Goal: Information Seeking & Learning: Learn about a topic

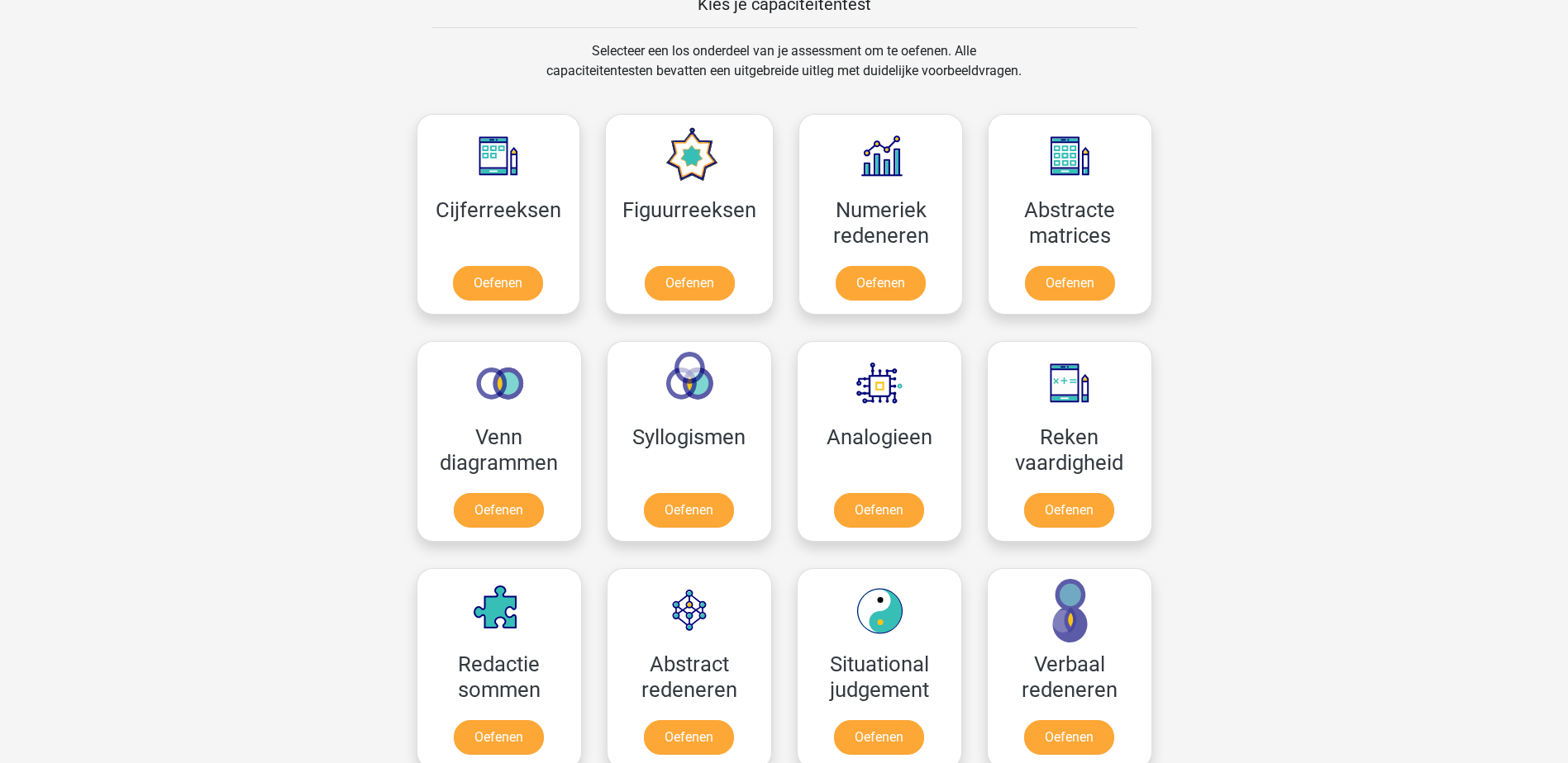
scroll to position [908, 0]
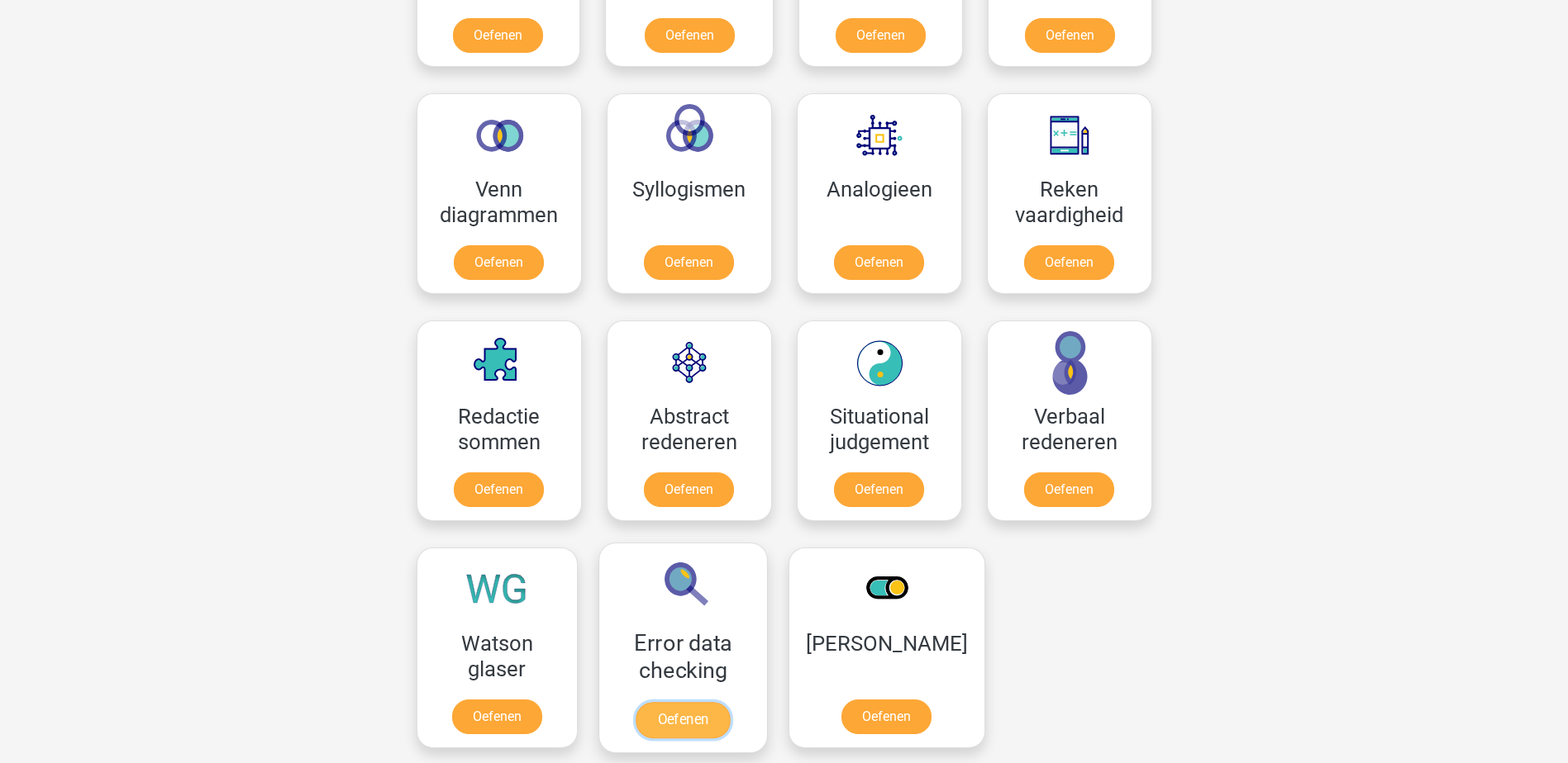
click at [645, 717] on link "Oefenen" at bounding box center [682, 720] width 94 height 37
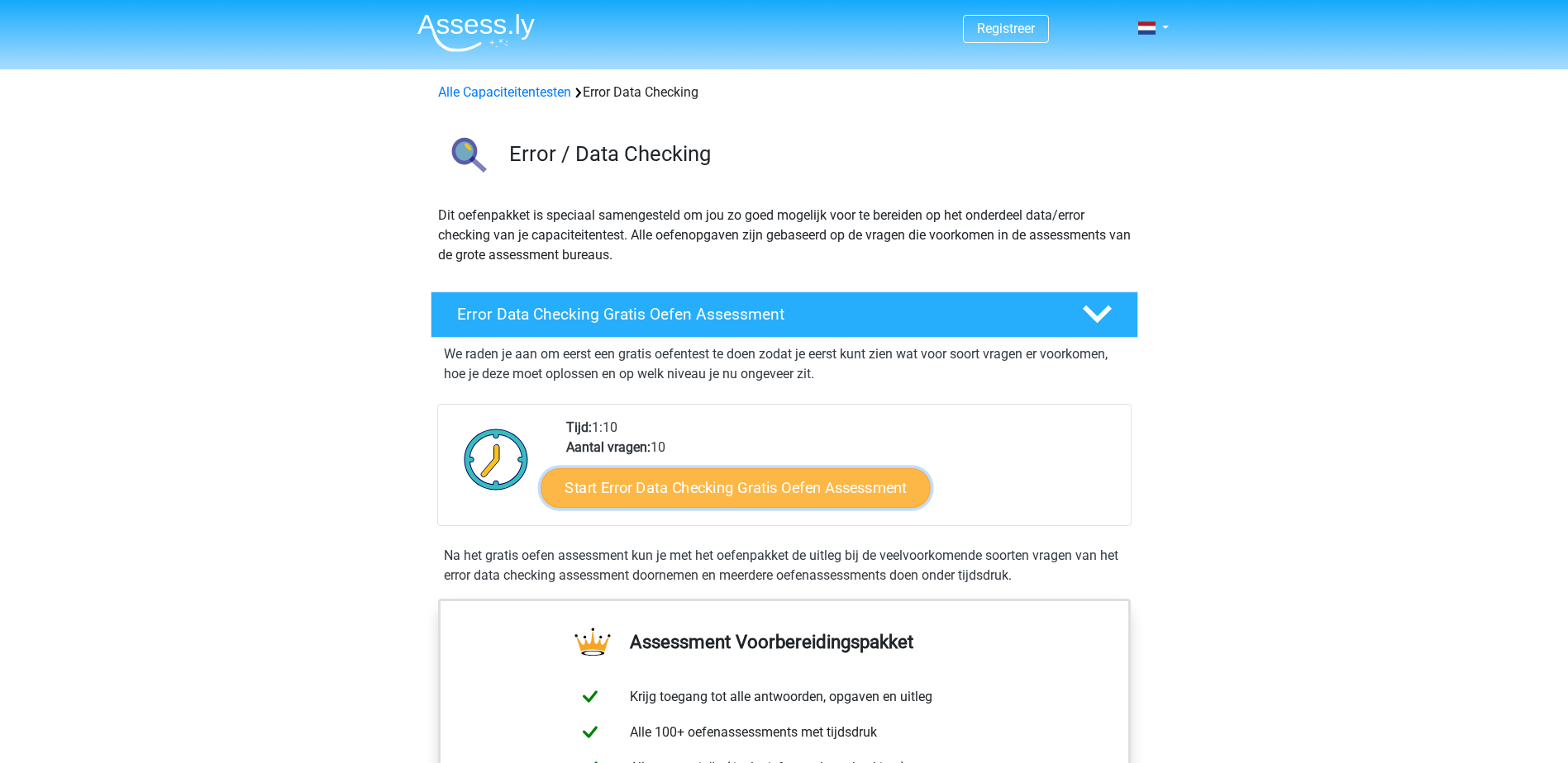
click at [652, 490] on link "Start Error Data Checking Gratis Oefen Assessment" at bounding box center [735, 488] width 390 height 39
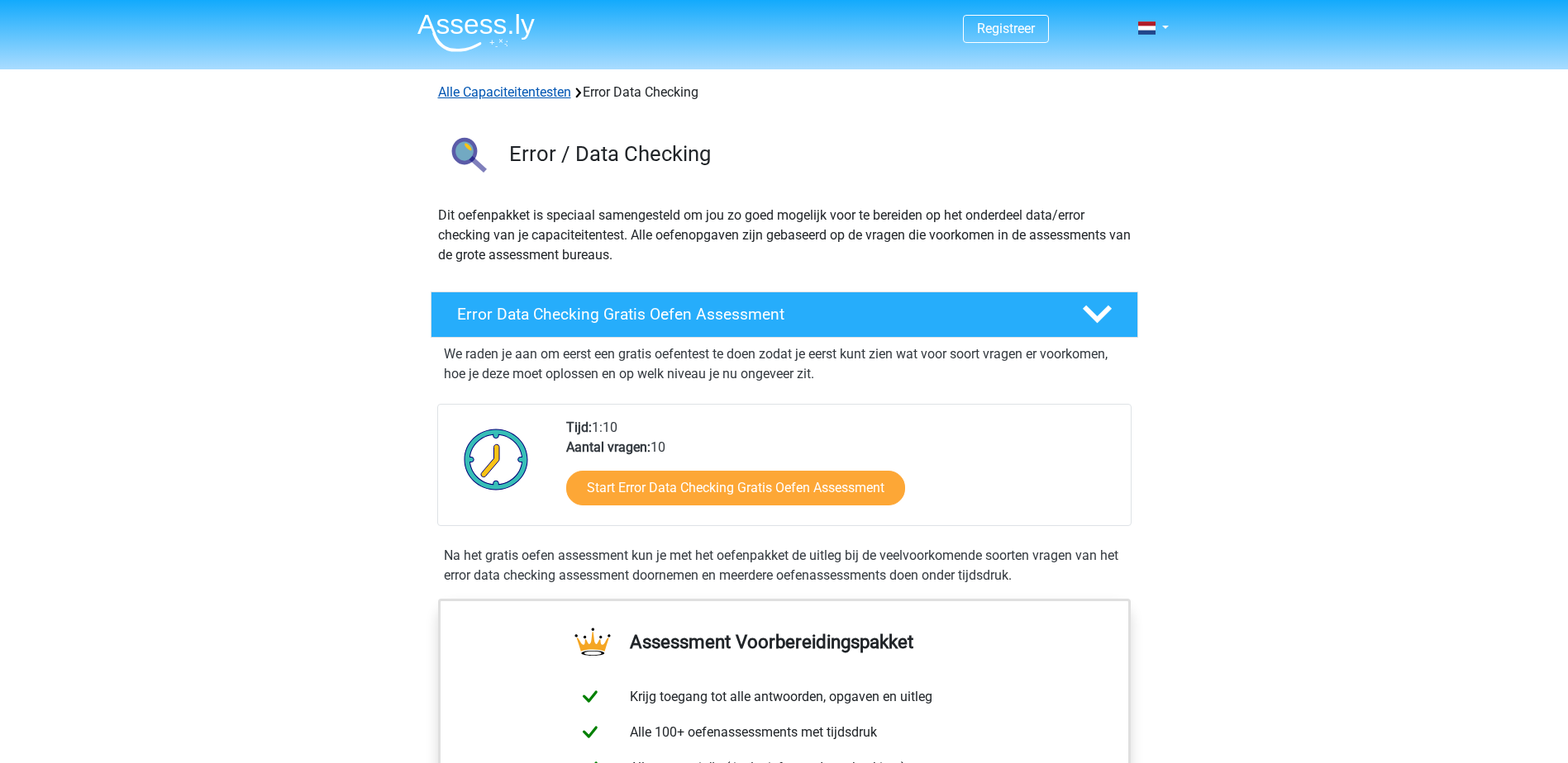
click at [486, 85] on link "Alle Capaciteitentesten" at bounding box center [504, 92] width 133 height 15
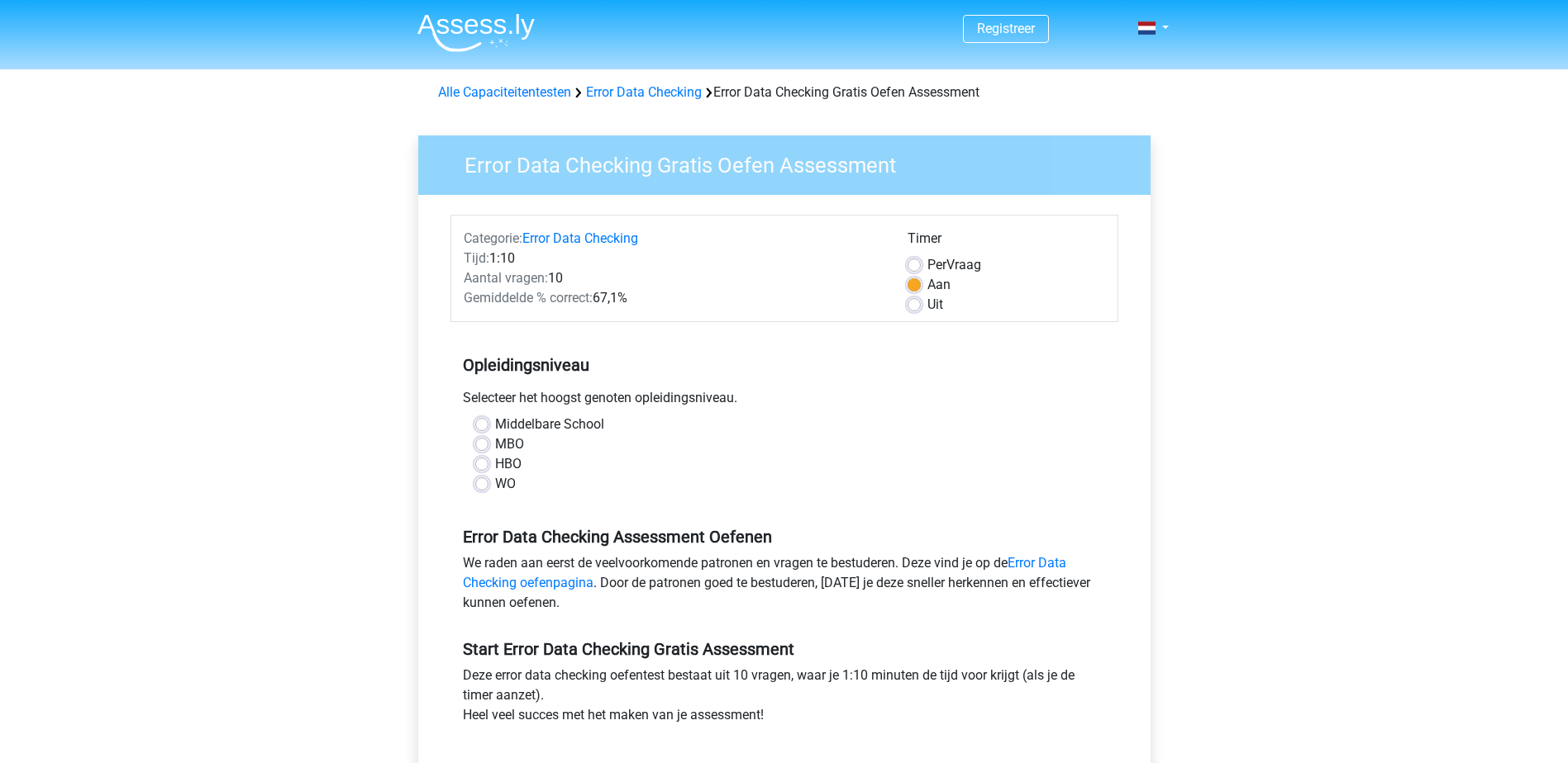
click at [495, 463] on label "HBO" at bounding box center [508, 464] width 27 height 20
click at [485, 463] on input "HBO" at bounding box center [481, 462] width 13 height 16
radio input "true"
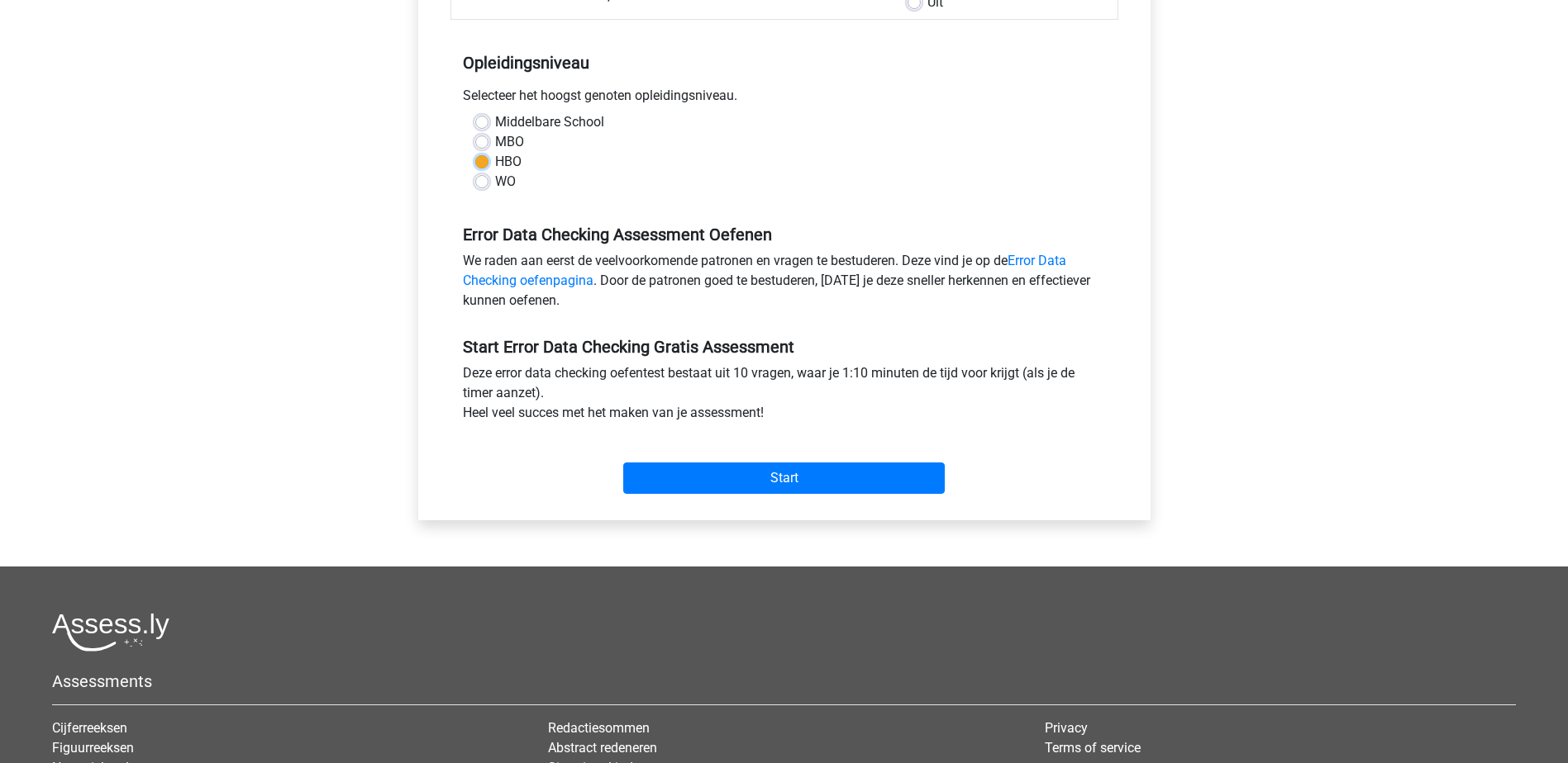
scroll to position [331, 0]
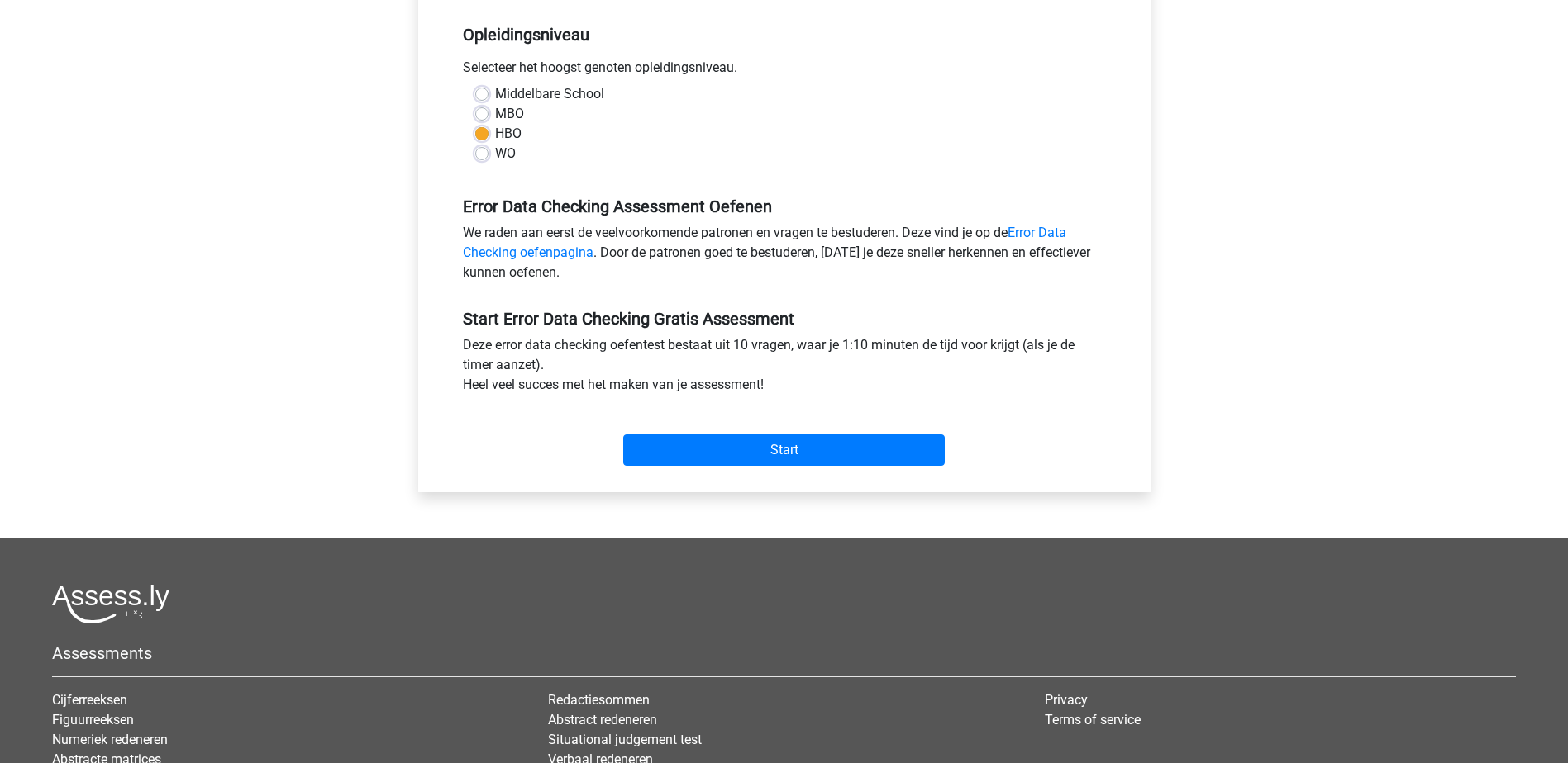
click at [720, 469] on div "Start" at bounding box center [784, 437] width 668 height 71
click at [721, 456] on input "Start" at bounding box center [784, 449] width 321 height 32
click at [518, 91] on label "Middelbare School" at bounding box center [550, 94] width 109 height 20
click at [488, 91] on input "Middelbare School" at bounding box center [481, 92] width 13 height 16
radio input "true"
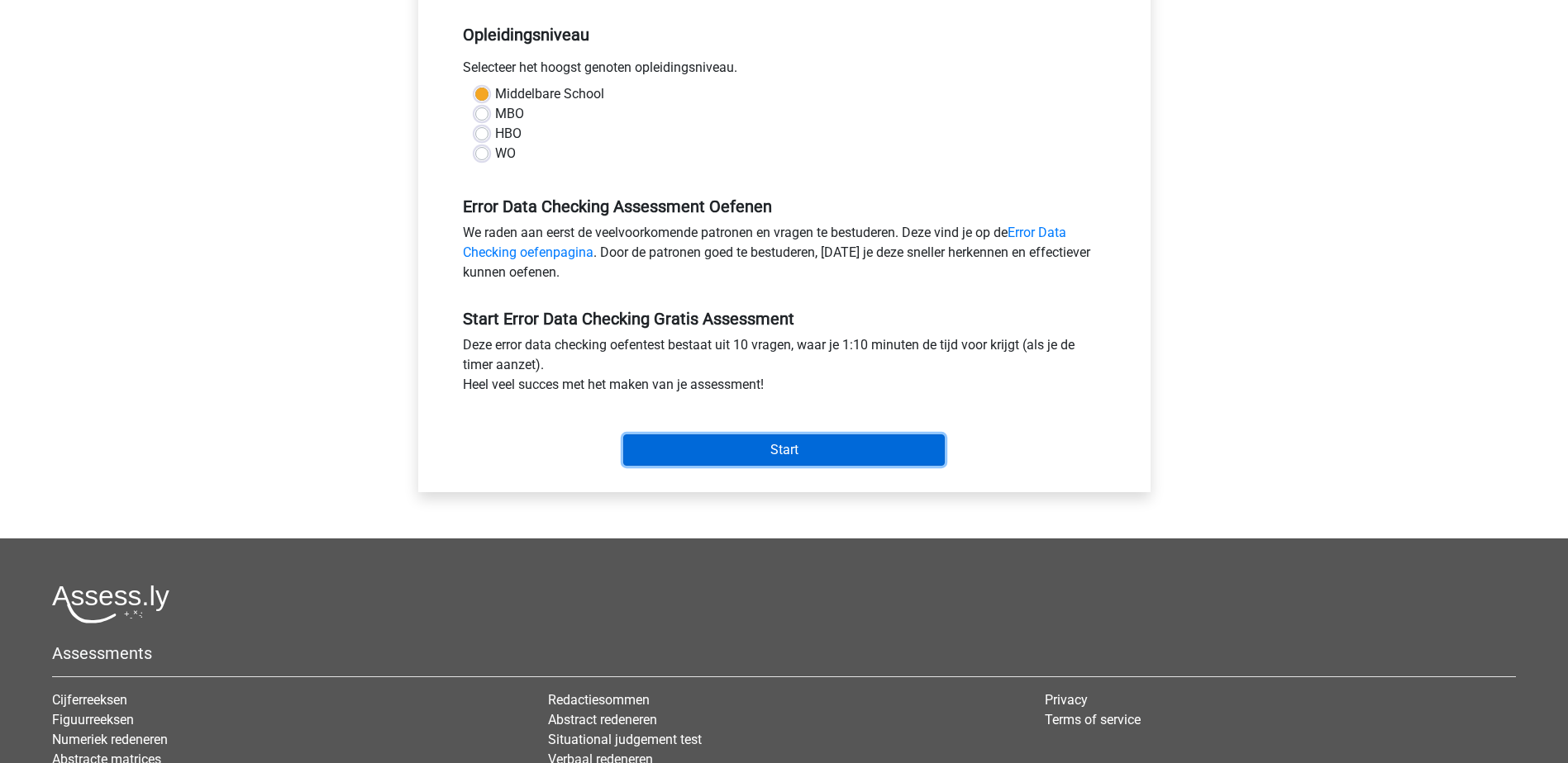
click at [708, 448] on input "Start" at bounding box center [784, 449] width 321 height 32
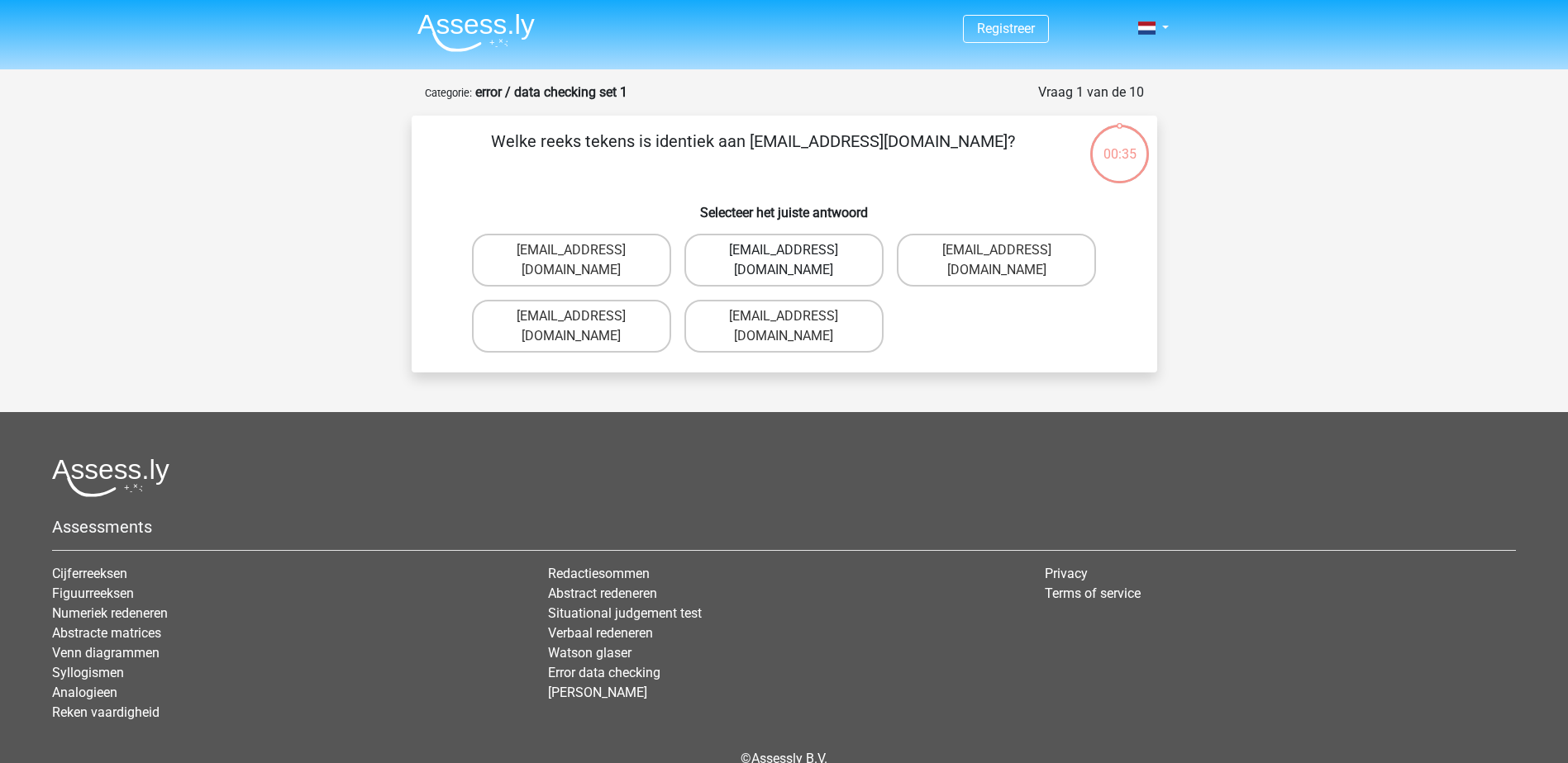
click at [854, 258] on label "Evie_Maede@jointmail.com.uk" at bounding box center [783, 261] width 199 height 53
click at [794, 258] on input "Evie_Maede@jointmail.com.uk" at bounding box center [788, 255] width 11 height 11
radio input "true"
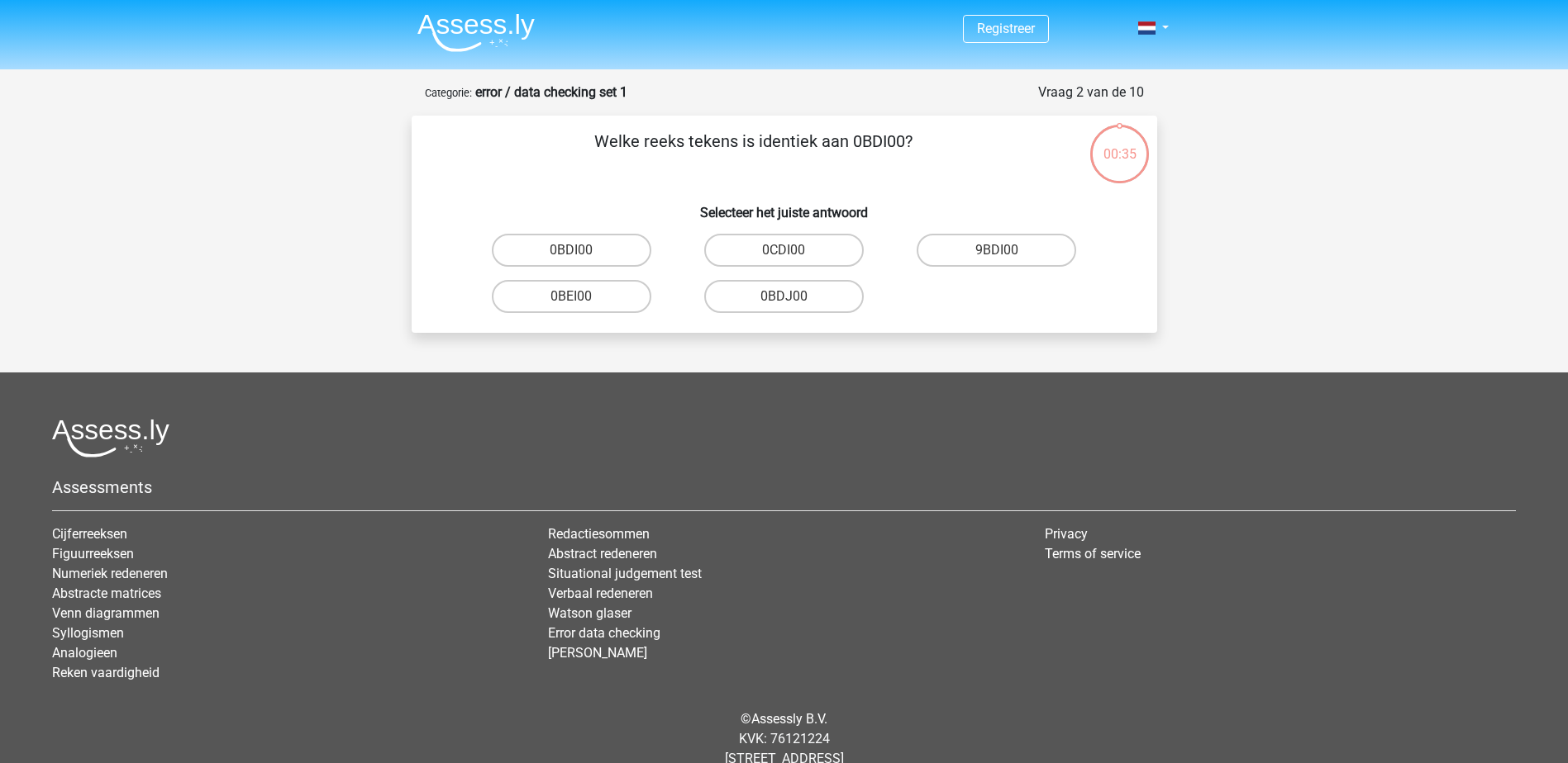
scroll to position [45, 0]
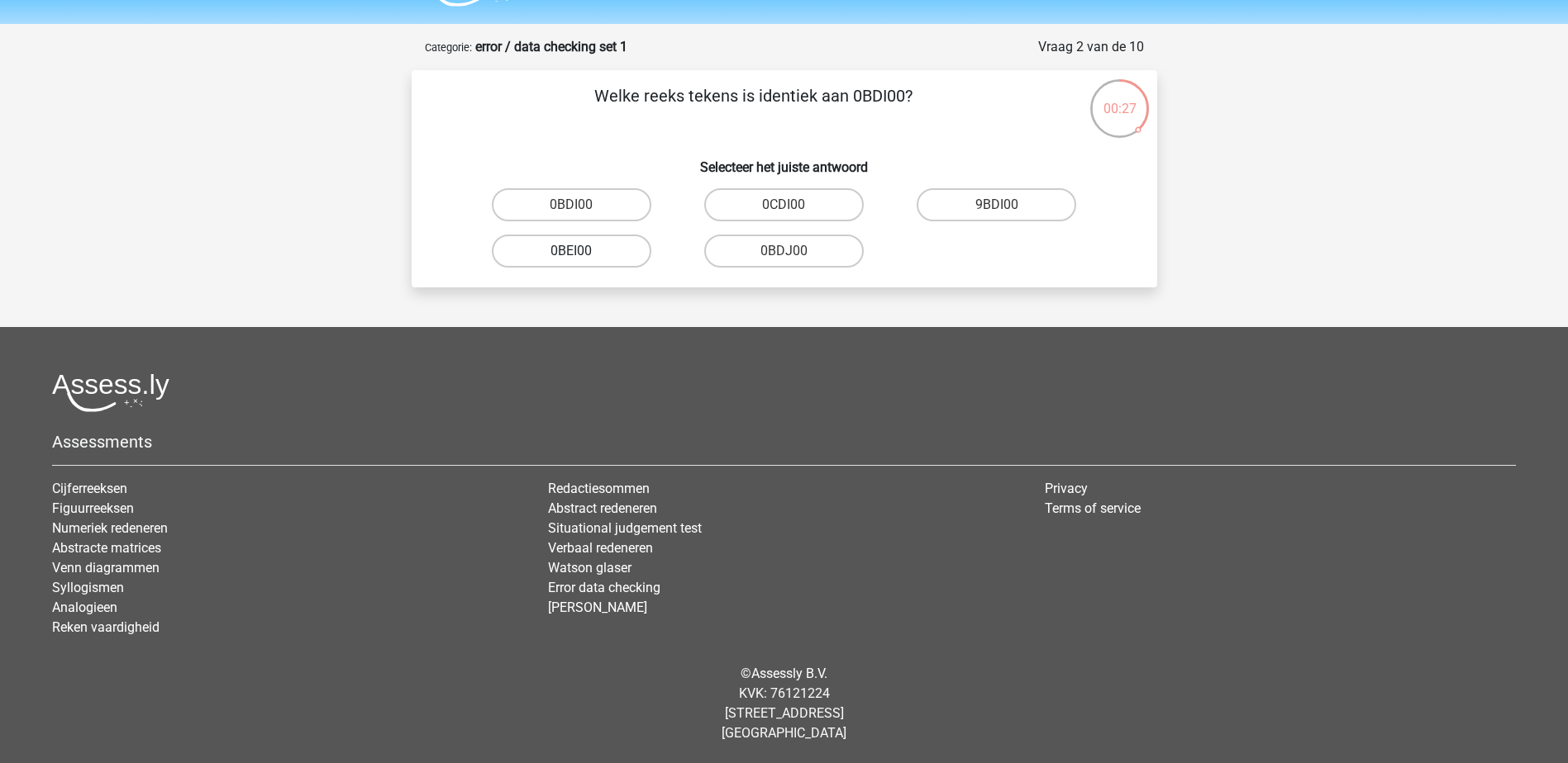
click at [581, 265] on label "0BEI00" at bounding box center [571, 251] width 160 height 33
click at [581, 261] on input "0BEI00" at bounding box center [576, 256] width 11 height 11
radio input "true"
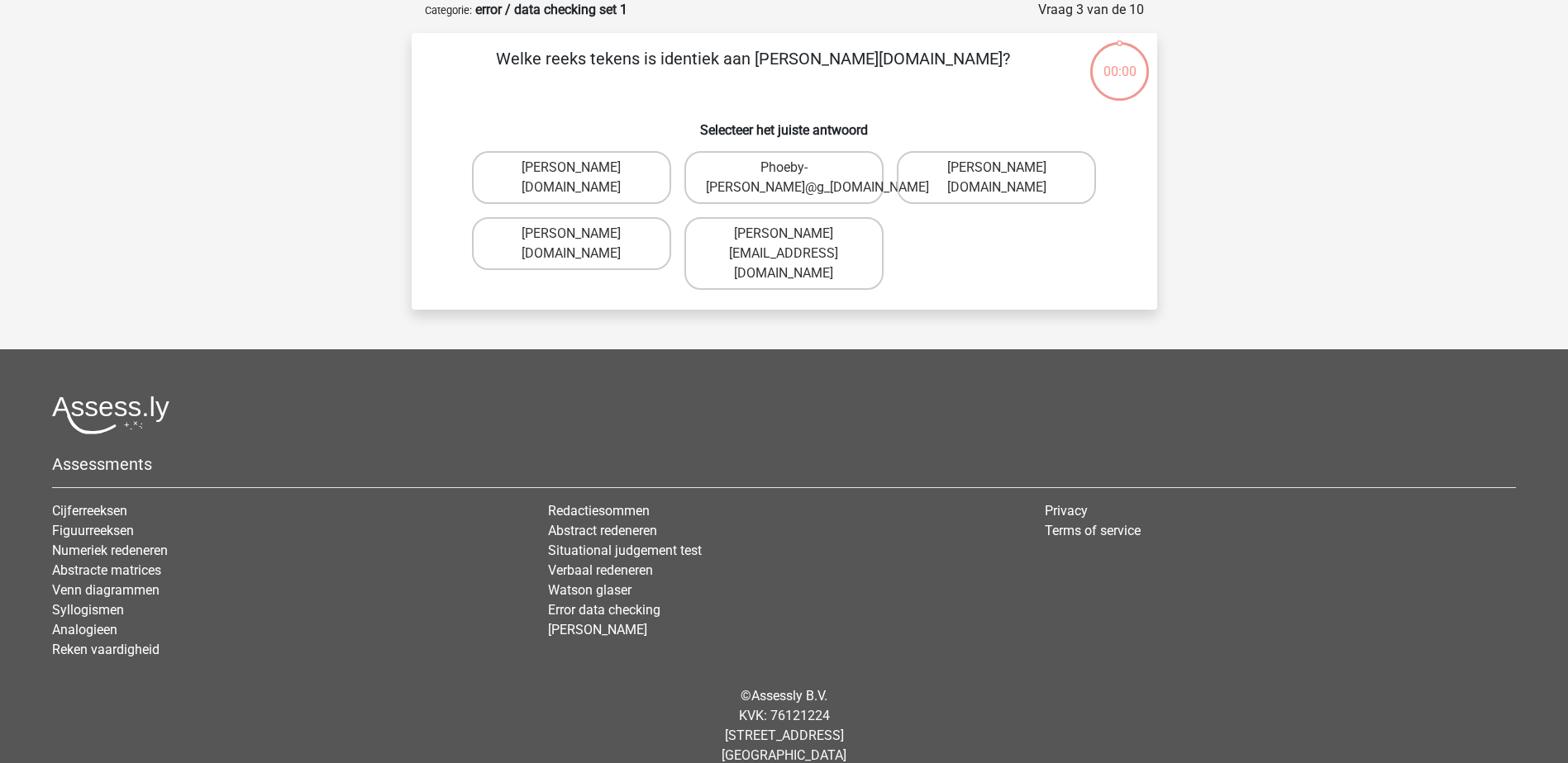
click at [743, 261] on label "[PERSON_NAME][EMAIL_ADDRESS][DOMAIN_NAME]" at bounding box center [783, 253] width 199 height 73
click at [783, 244] on input "Phoebe-Patterson@gmail.gr" at bounding box center [788, 239] width 11 height 11
radio input "true"
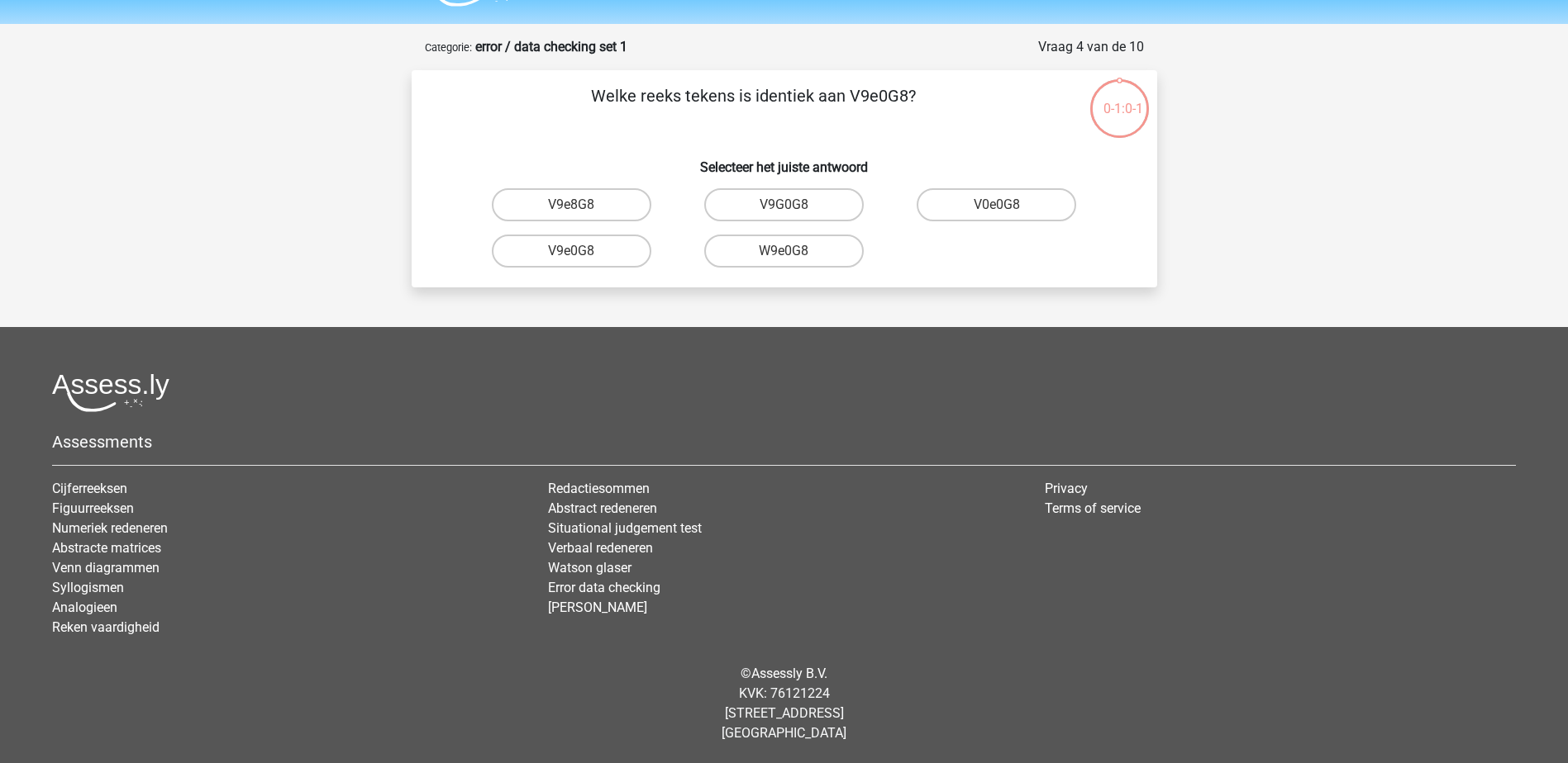
scroll to position [45, 0]
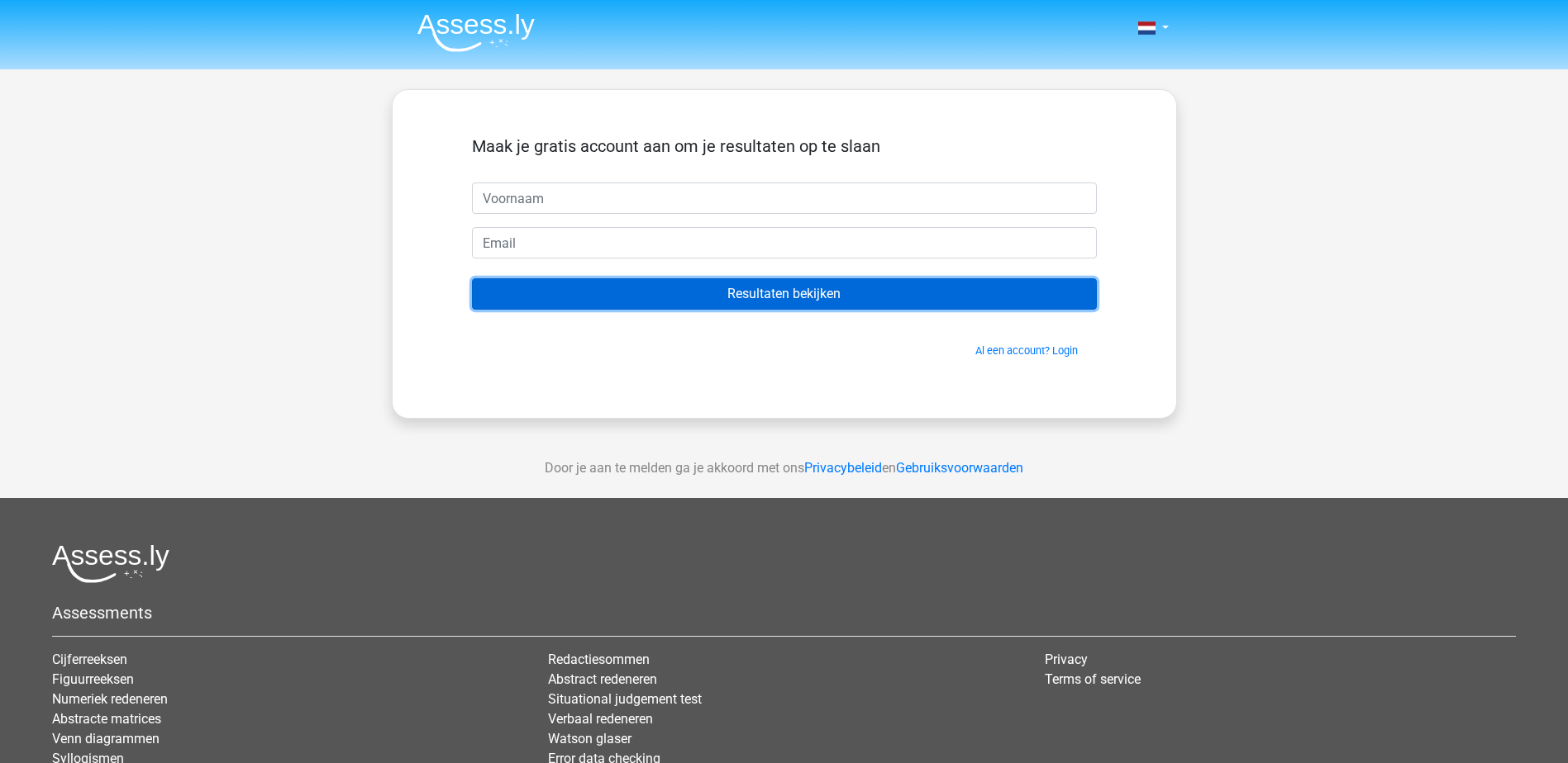
click at [872, 293] on input "Resultaten bekijken" at bounding box center [784, 294] width 625 height 32
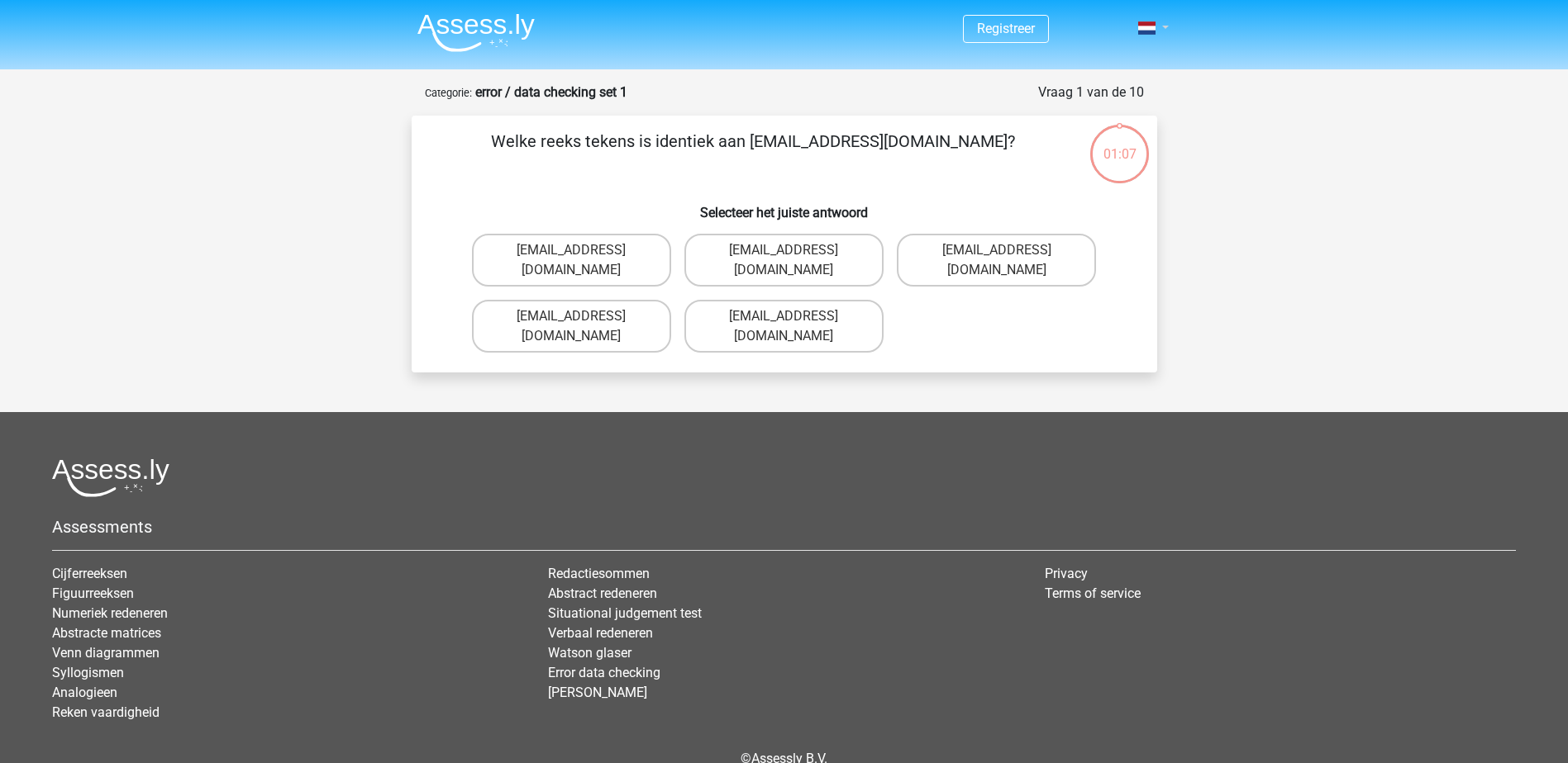
click at [1151, 29] on span at bounding box center [1147, 27] width 17 height 13
click at [1171, 133] on div "01:06 Vraag 1 van de 10 Categorie: error / data checking set 1 Welke reeks teke…" at bounding box center [784, 227] width 785 height 290
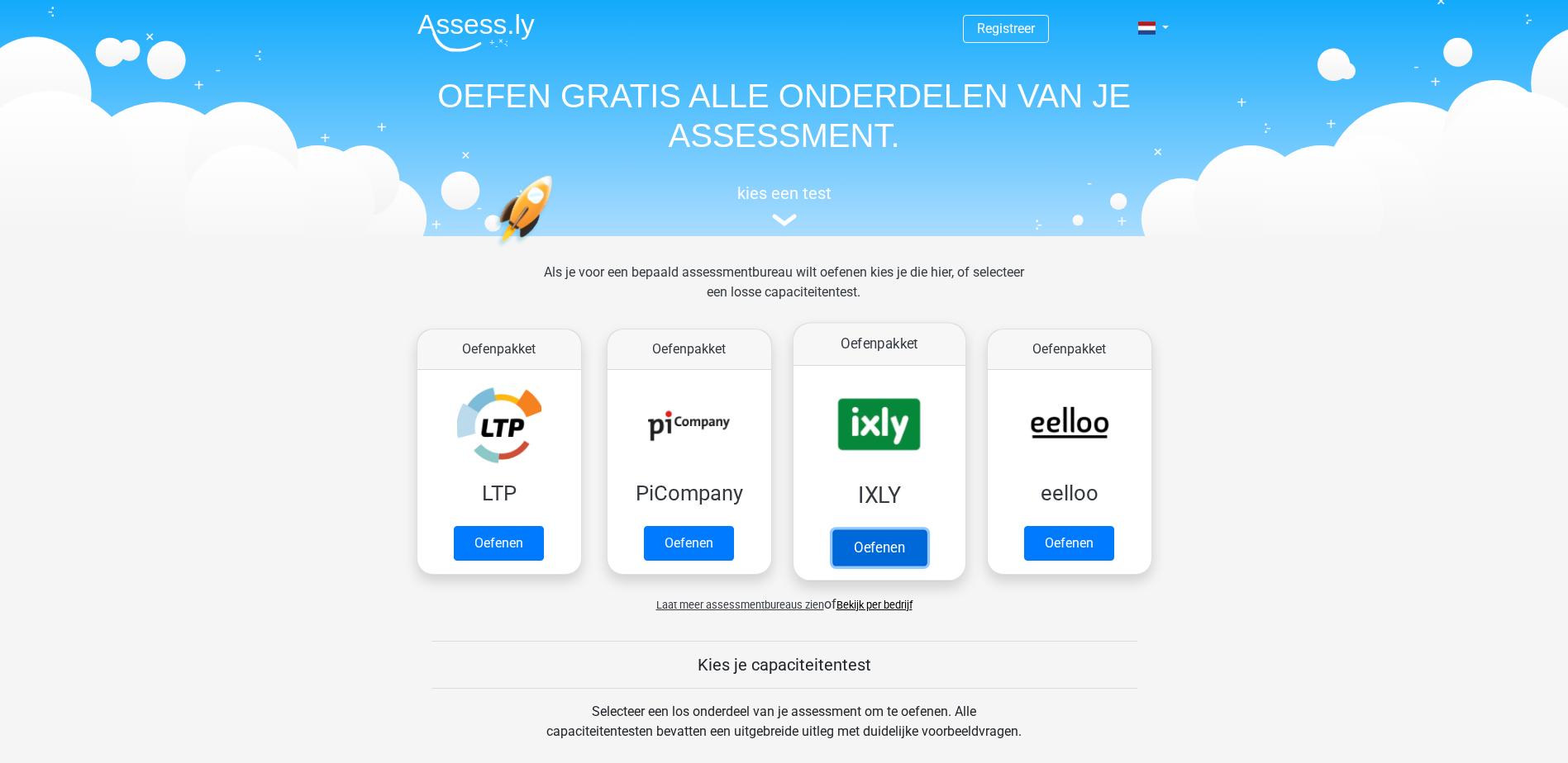
click at [867, 549] on link "Oefenen" at bounding box center [878, 548] width 94 height 37
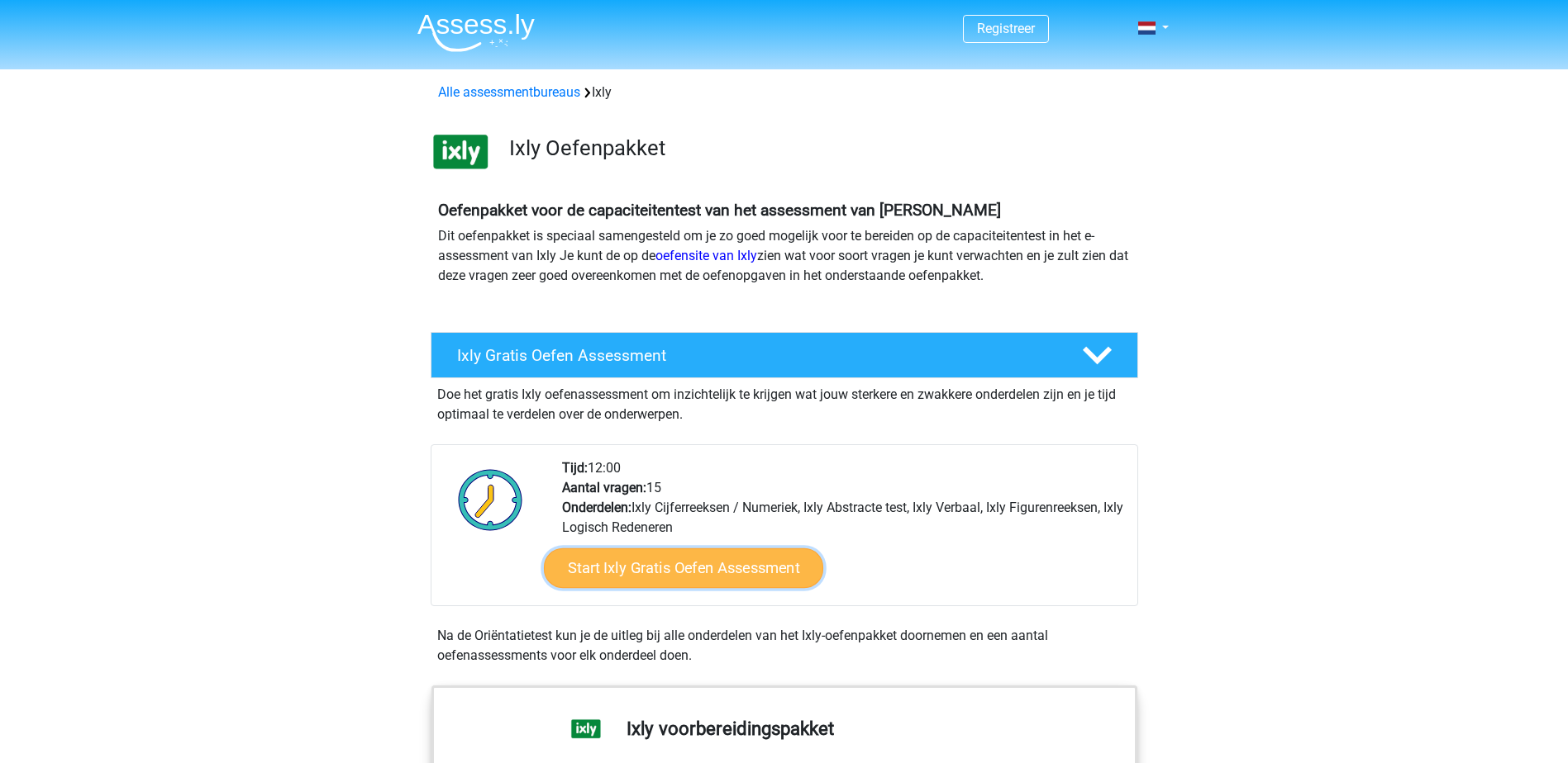
click at [765, 566] on link "Start Ixly Gratis Oefen Assessment" at bounding box center [682, 568] width 280 height 39
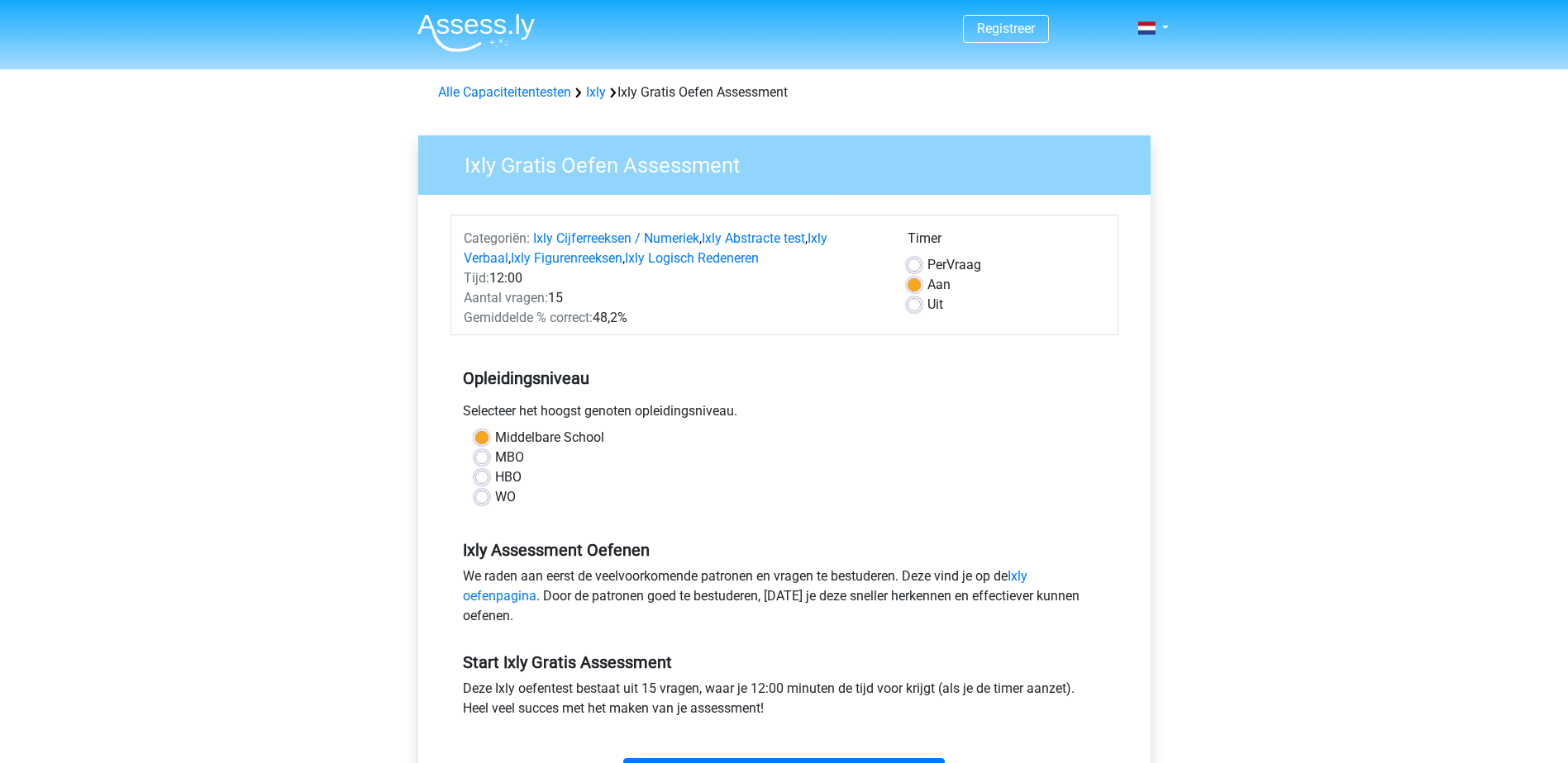
click at [488, 469] on div "HBO" at bounding box center [784, 477] width 618 height 20
click at [495, 476] on label "HBO" at bounding box center [508, 477] width 27 height 20
click at [486, 476] on input "HBO" at bounding box center [481, 475] width 13 height 16
radio input "true"
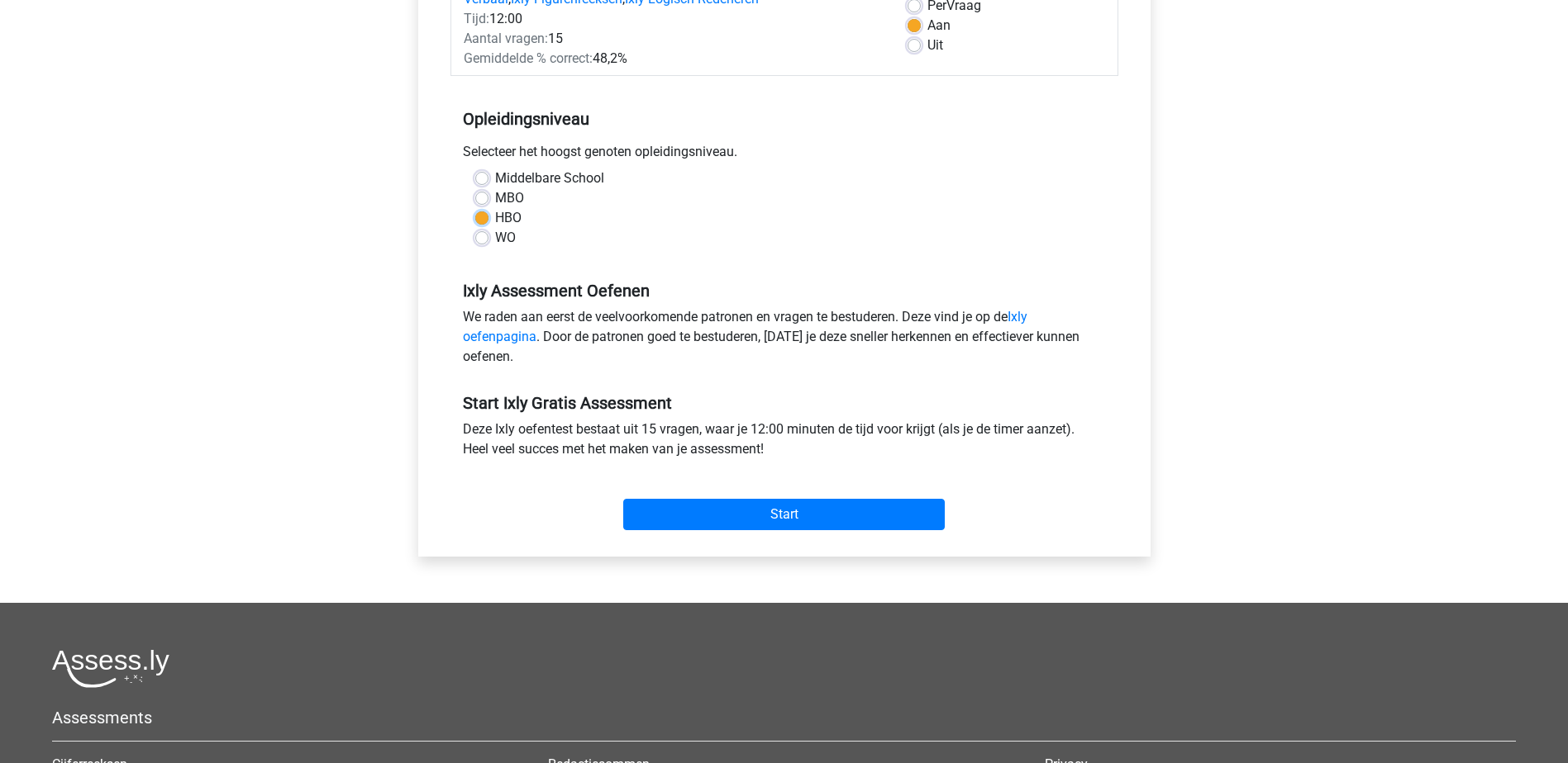
scroll to position [331, 0]
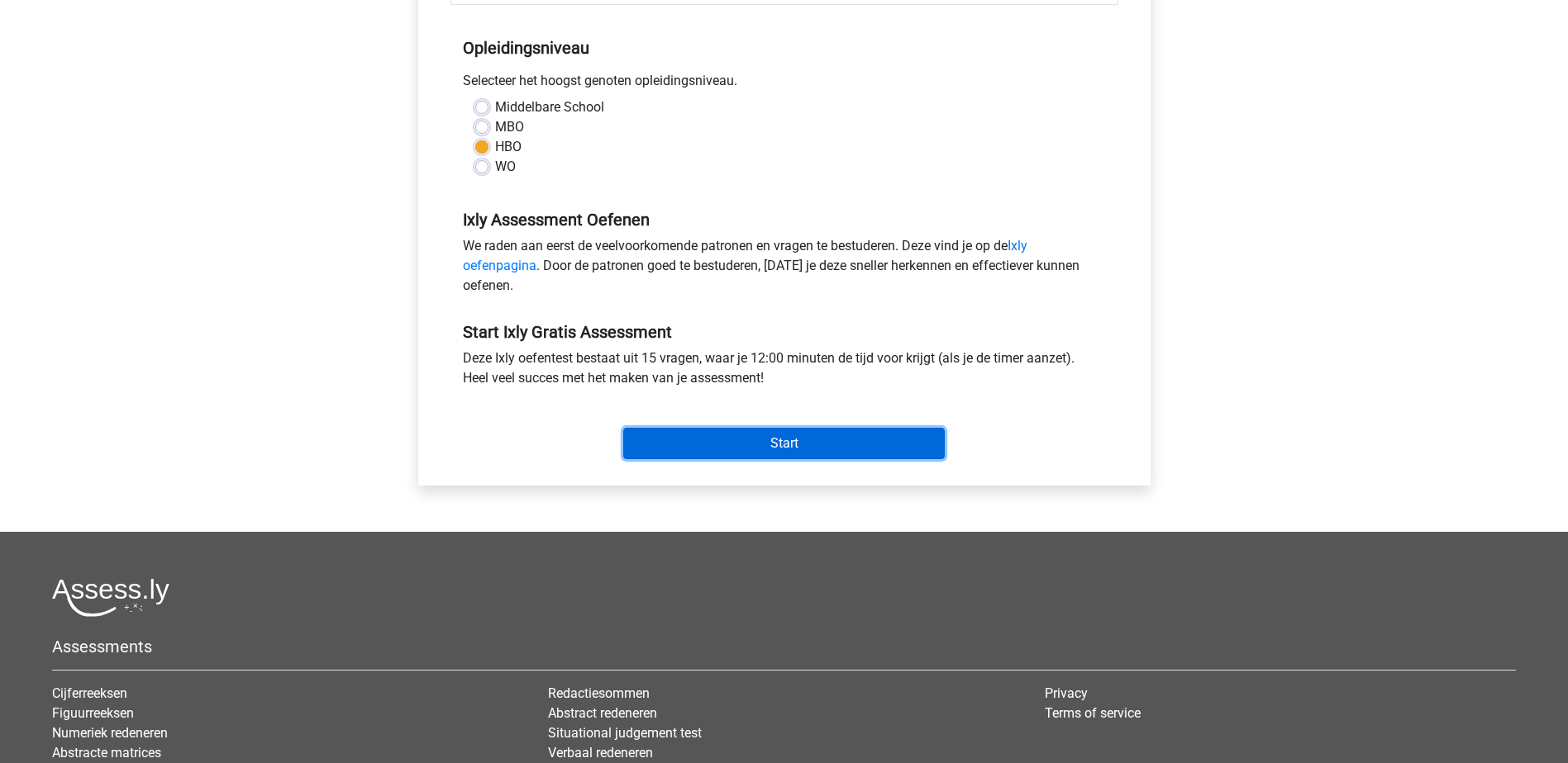
click at [761, 440] on input "Start" at bounding box center [784, 443] width 321 height 32
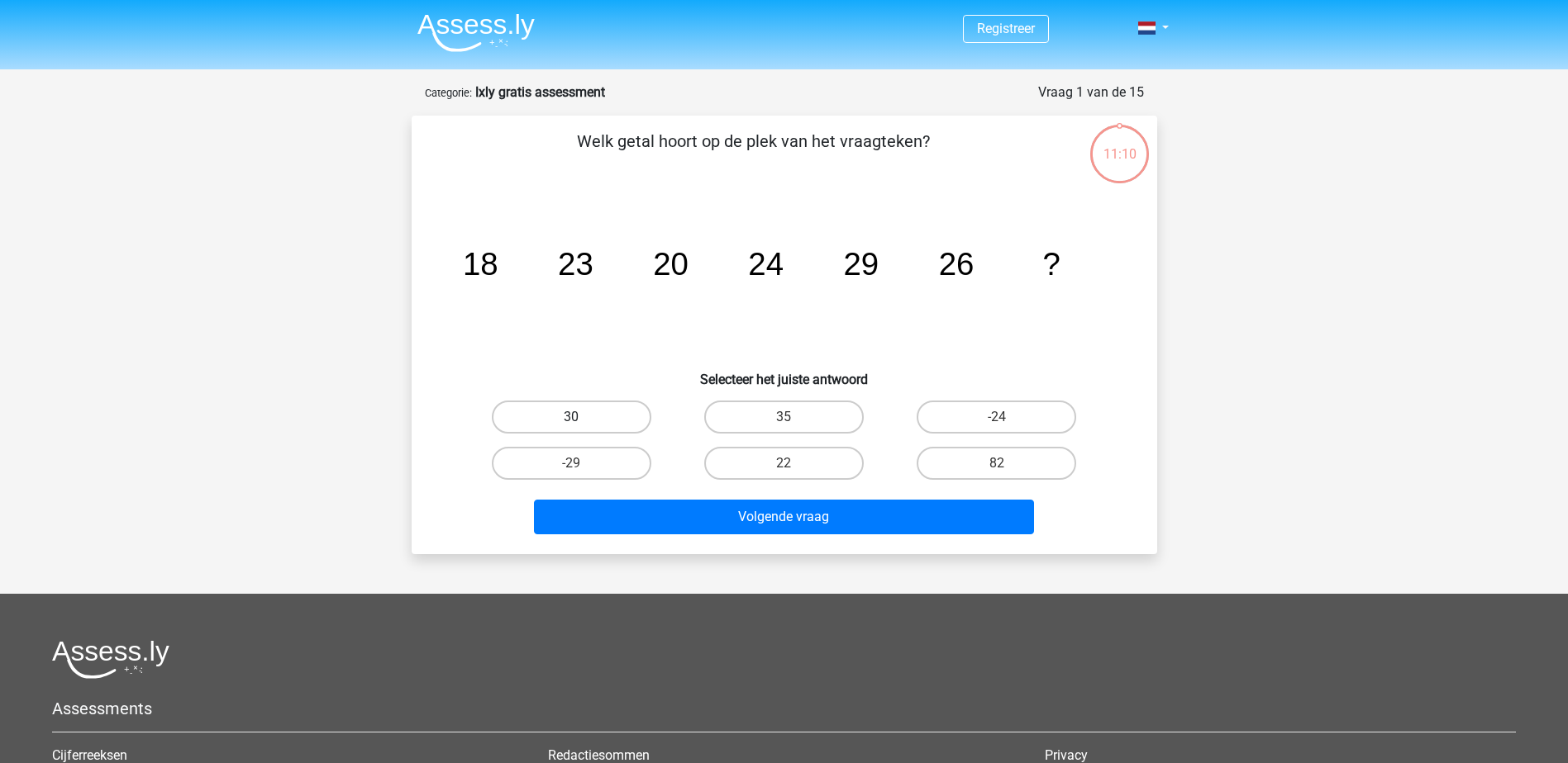
click at [561, 416] on label "30" at bounding box center [571, 417] width 160 height 33
click at [571, 417] on input "30" at bounding box center [576, 422] width 11 height 11
radio input "true"
click at [685, 490] on div "Volgende vraag" at bounding box center [784, 514] width 693 height 55
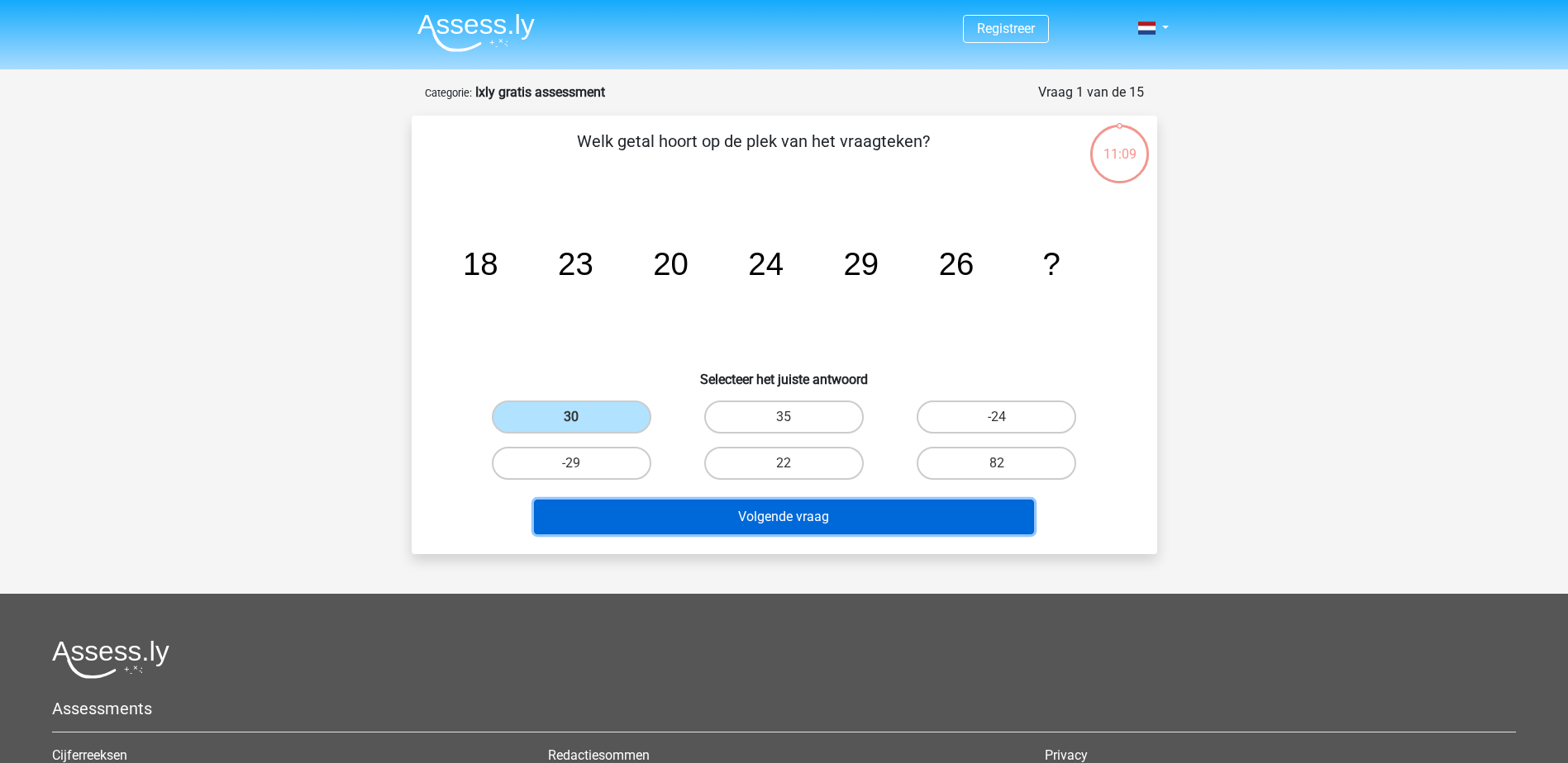
click at [699, 515] on button "Volgende vraag" at bounding box center [783, 517] width 500 height 35
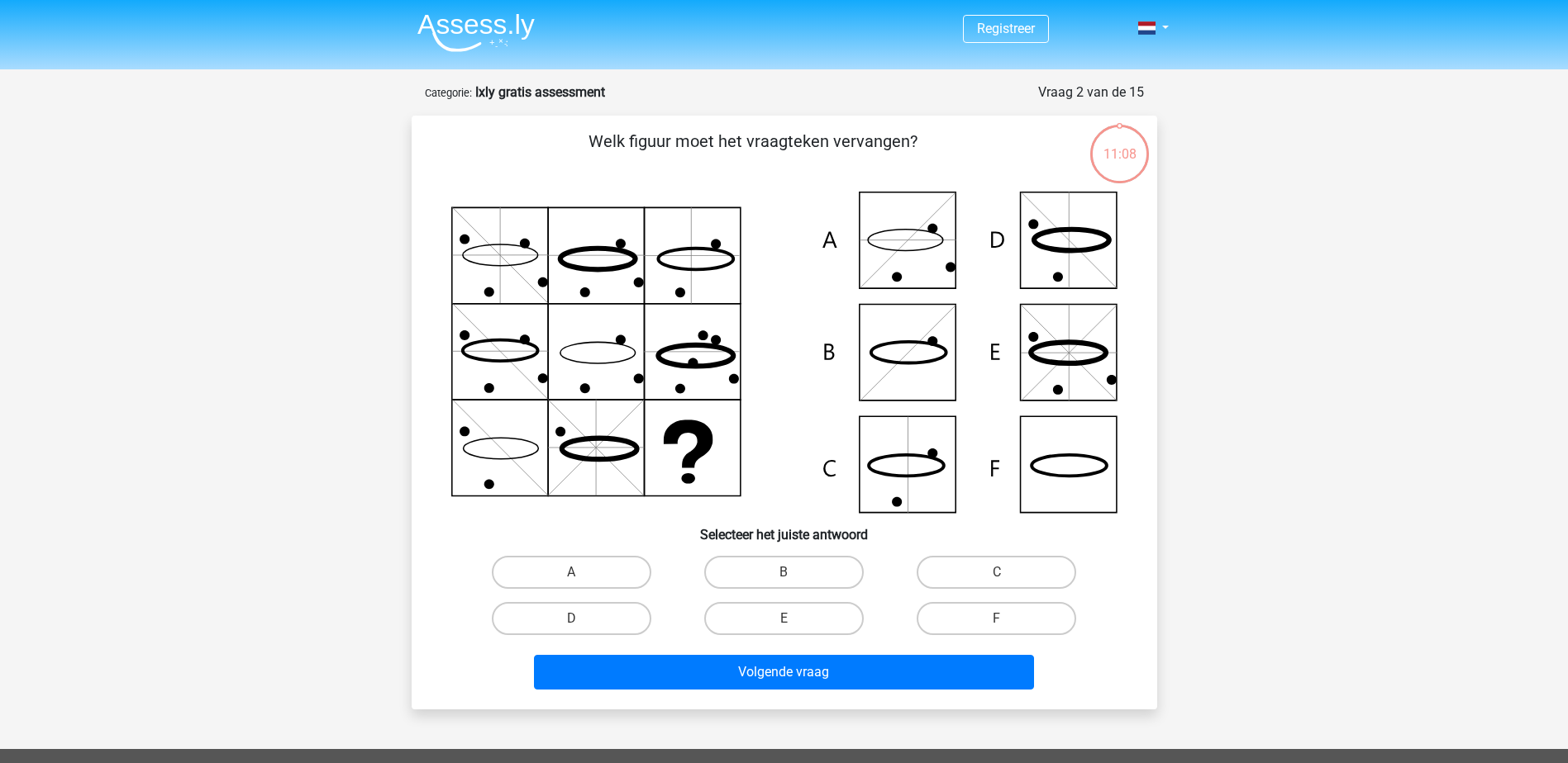
scroll to position [83, 0]
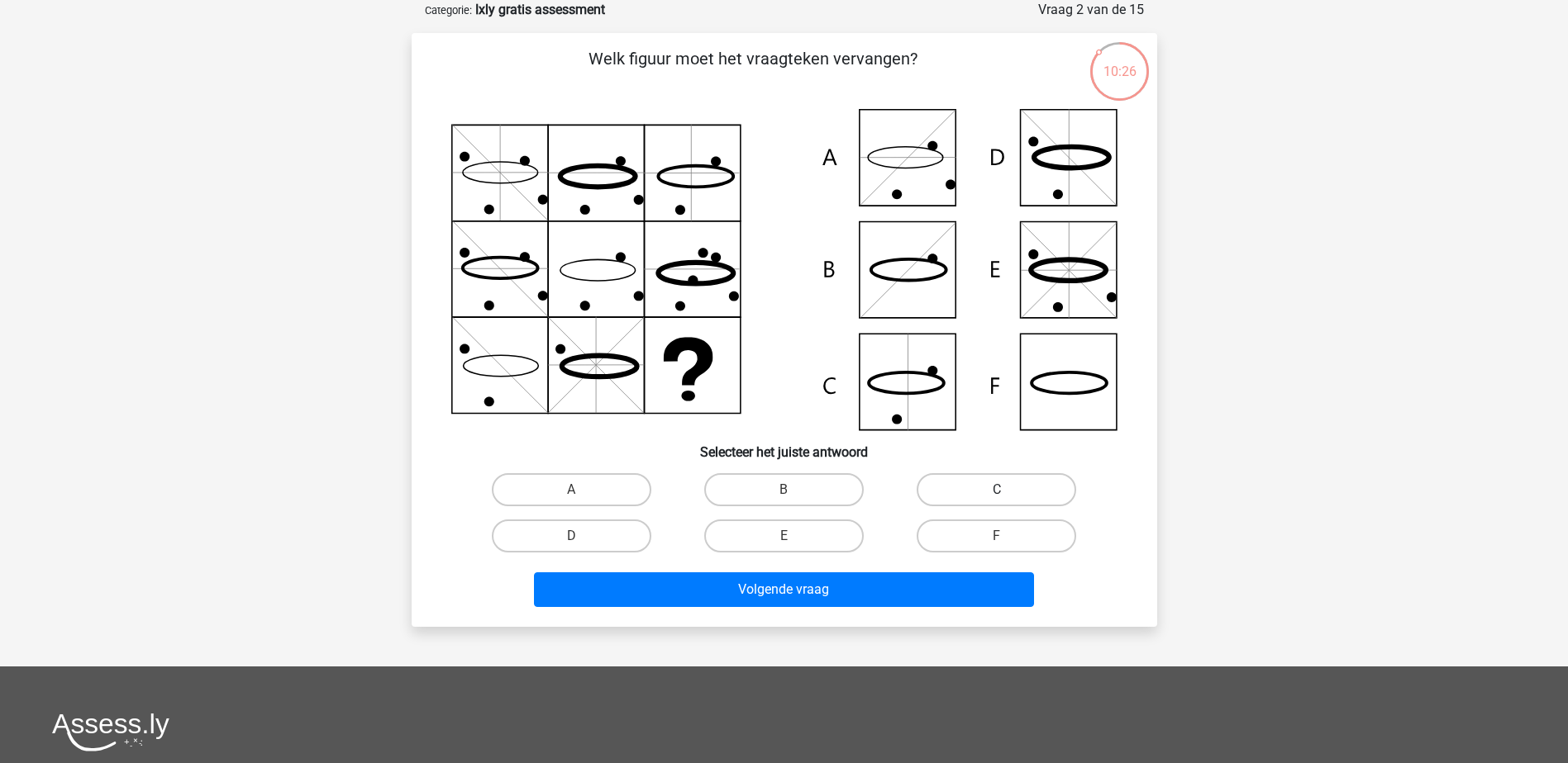
click at [966, 487] on label "C" at bounding box center [996, 490] width 160 height 33
click at [997, 490] on input "C" at bounding box center [1002, 495] width 11 height 11
radio input "true"
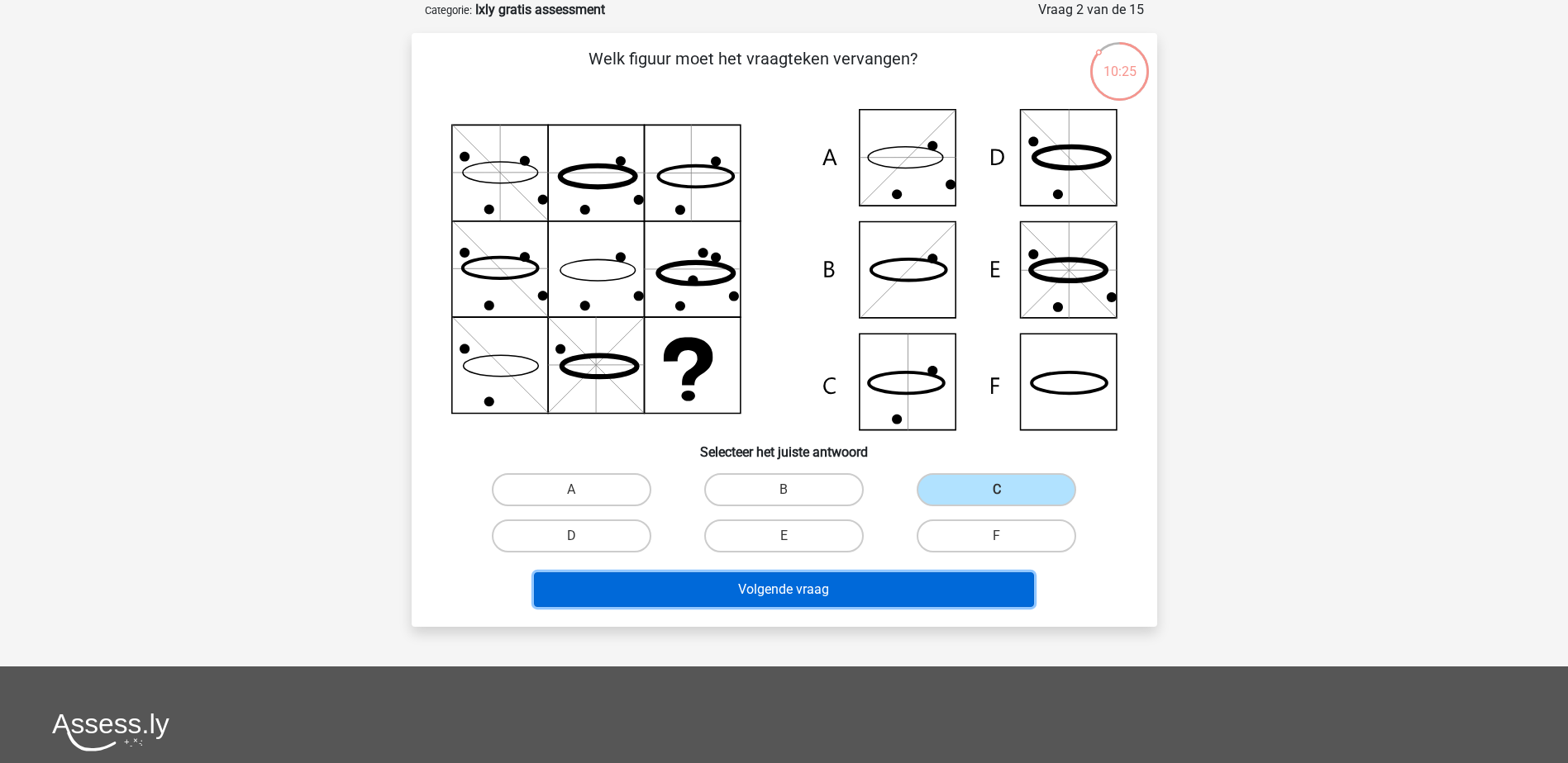
click at [889, 590] on button "Volgende vraag" at bounding box center [783, 590] width 500 height 35
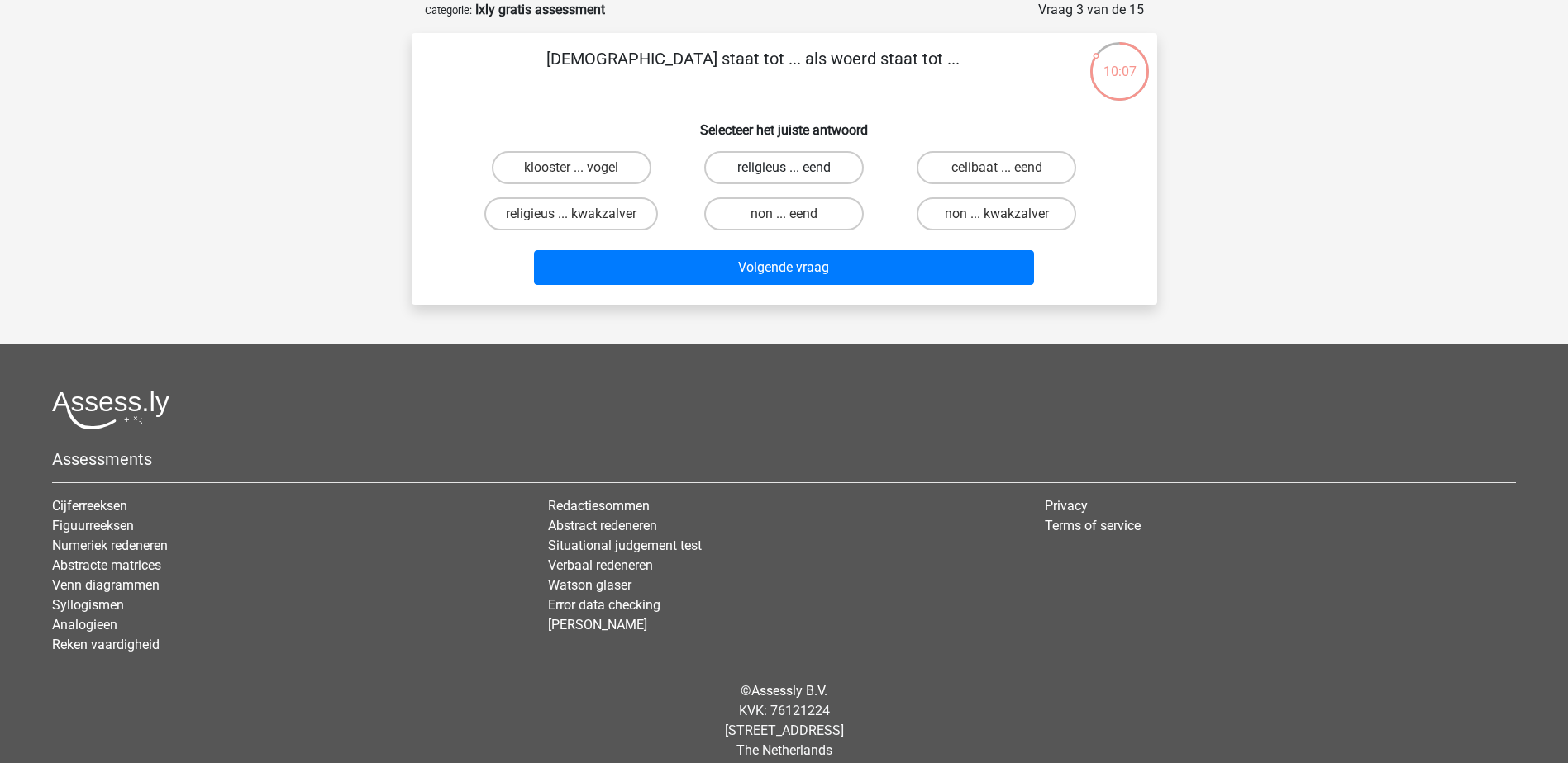
click at [769, 161] on label "religieus ... eend" at bounding box center [784, 167] width 160 height 33
click at [783, 167] on input "religieus ... eend" at bounding box center [788, 173] width 11 height 11
radio input "true"
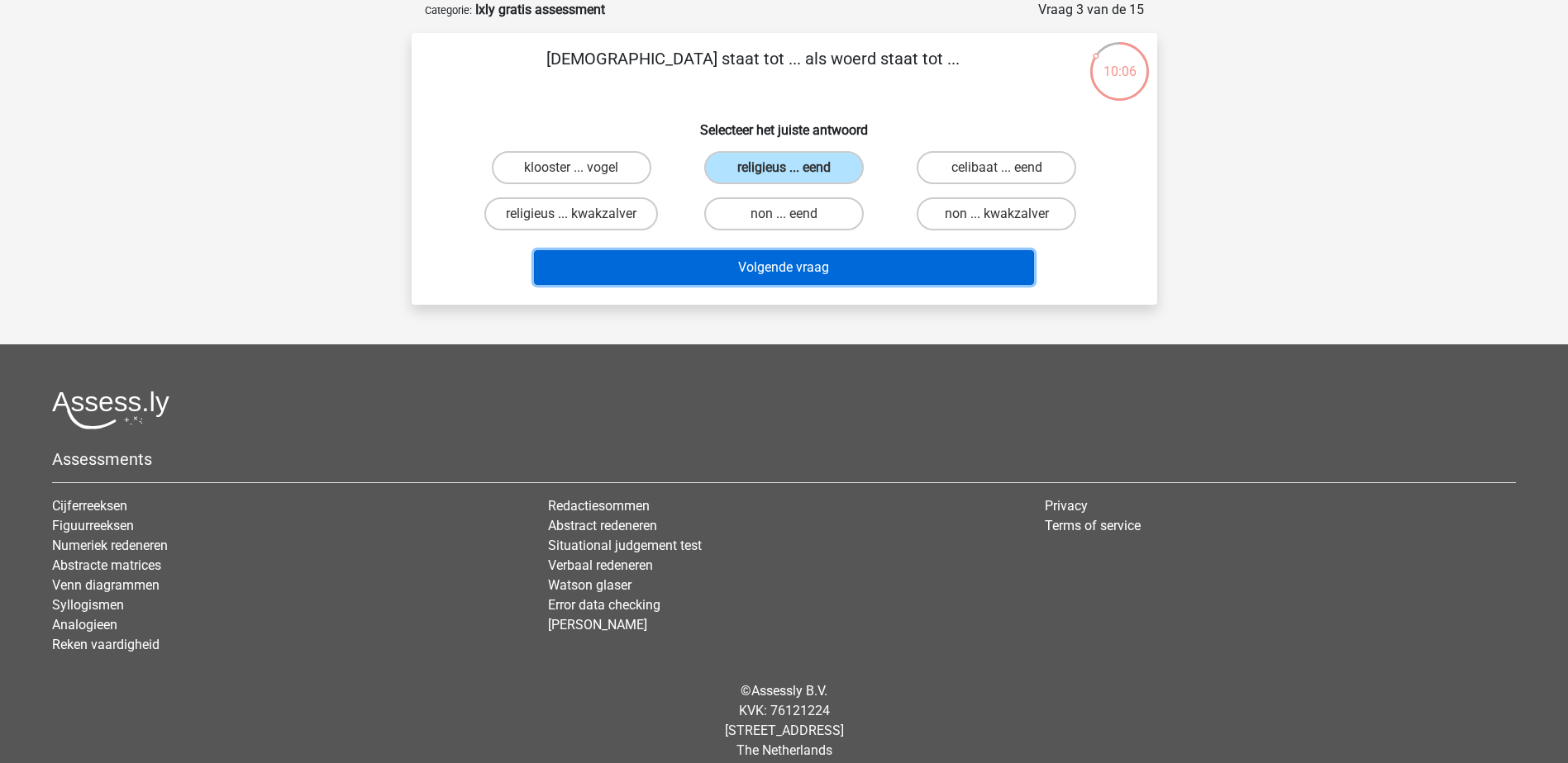
click at [784, 257] on button "Volgende vraag" at bounding box center [783, 267] width 500 height 35
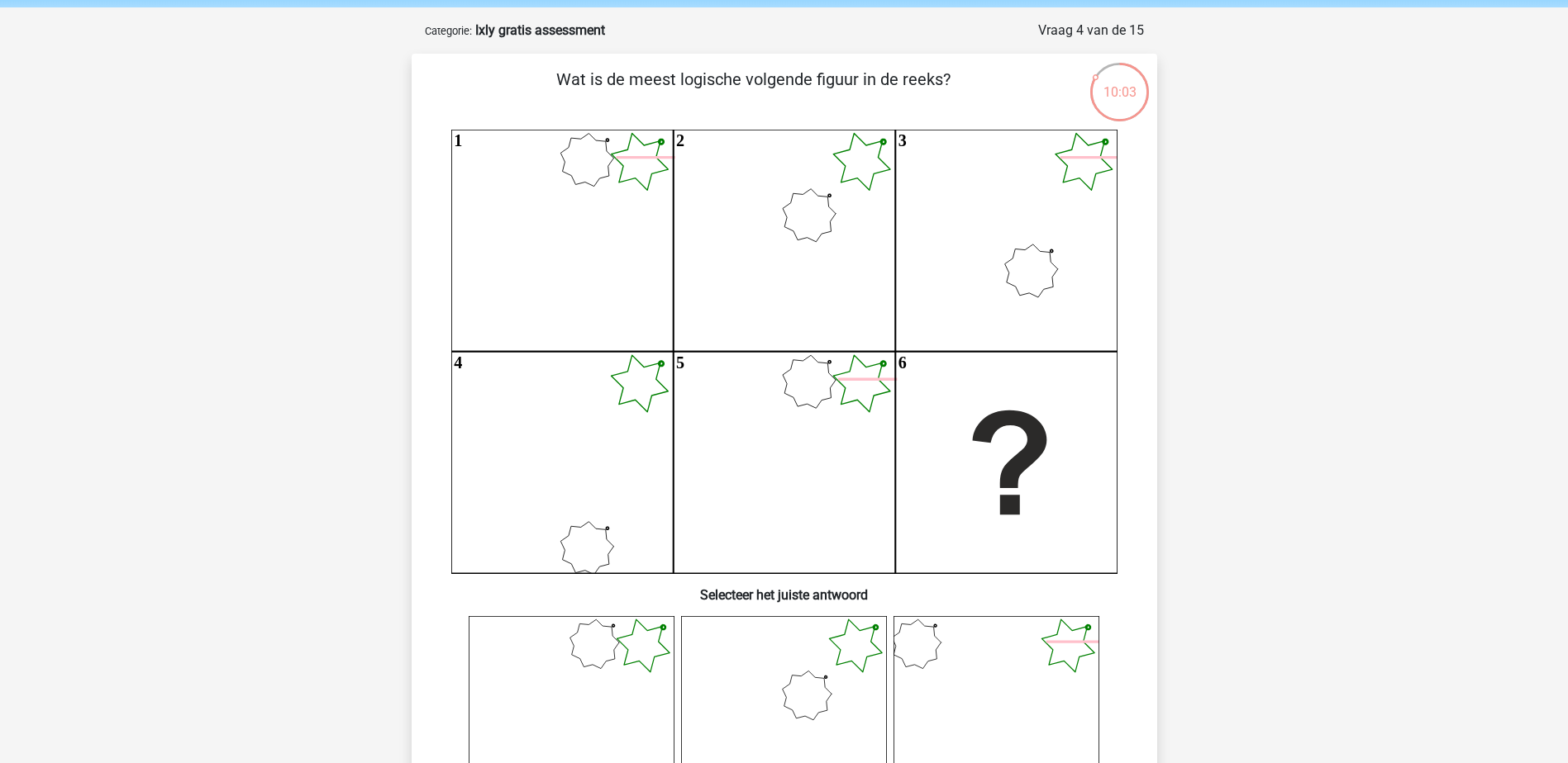
scroll to position [0, 0]
